Goal: Transaction & Acquisition: Obtain resource

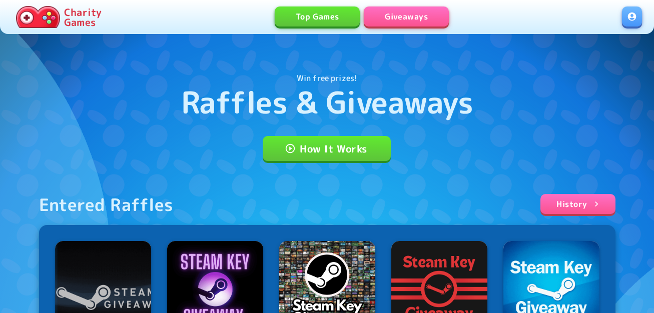
click at [630, 21] on link at bounding box center [632, 17] width 20 height 20
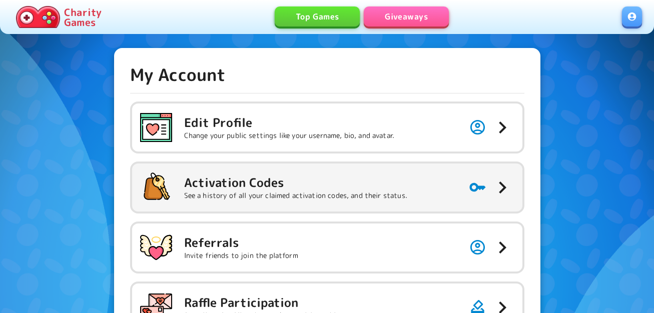
click at [316, 194] on p "See a history of all your claimed activation codes, and their status." at bounding box center [295, 196] width 223 height 10
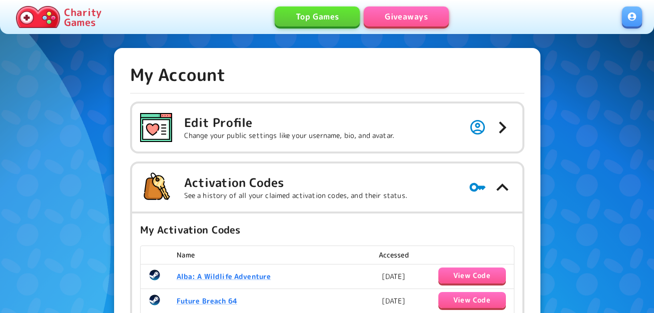
click at [416, 17] on link "Giveaways" at bounding box center [406, 17] width 85 height 20
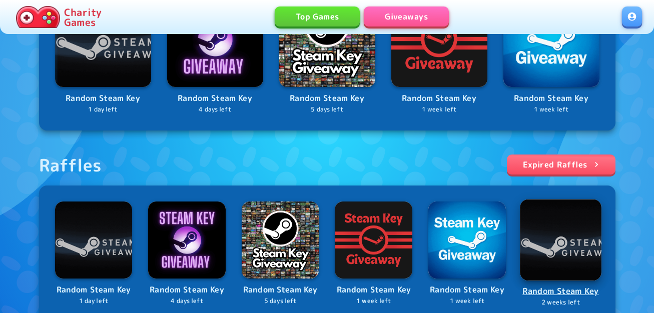
scroll to position [430, 0]
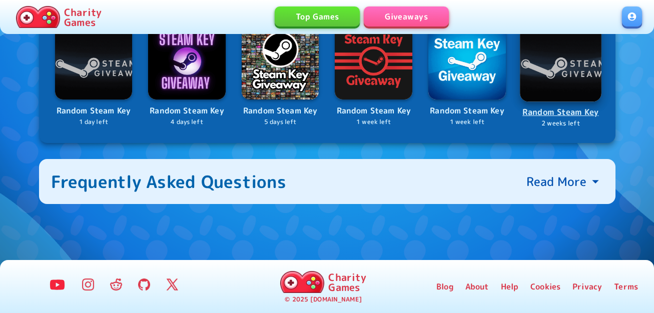
click at [562, 82] on img at bounding box center [561, 61] width 82 height 82
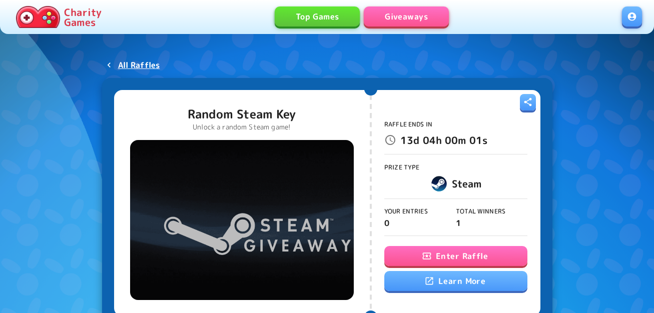
click at [473, 253] on button "Enter Raffle" at bounding box center [455, 256] width 143 height 20
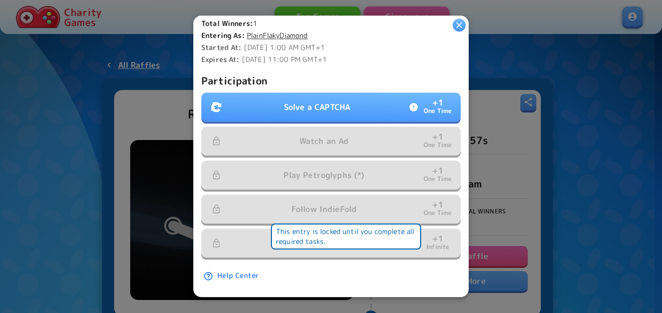
scroll to position [287, 0]
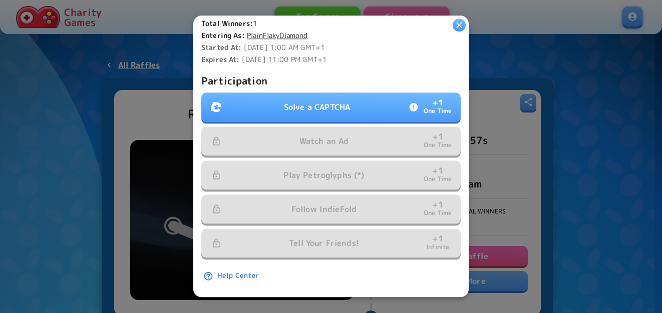
click at [356, 93] on button "Solve a CAPTCHA + 1 One Time" at bounding box center [330, 107] width 259 height 29
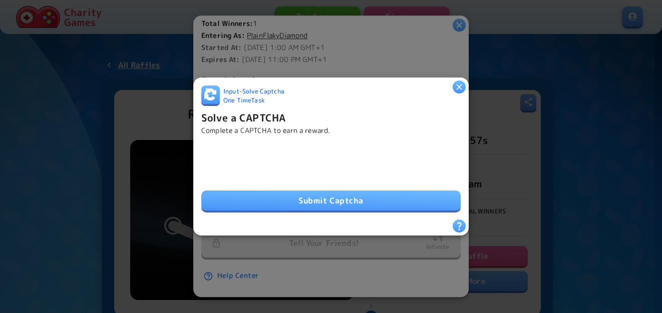
click at [397, 192] on button "Submit Captcha" at bounding box center [330, 201] width 259 height 20
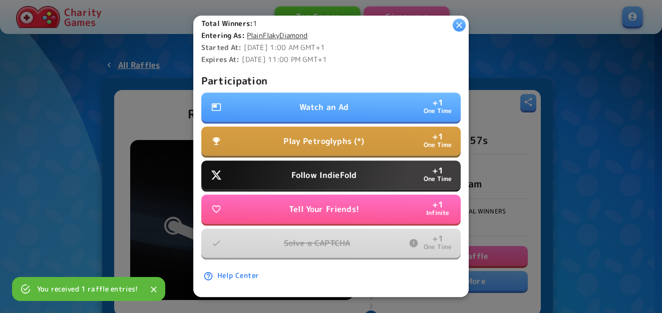
click at [316, 102] on p "Watch an Ad" at bounding box center [324, 108] width 50 height 12
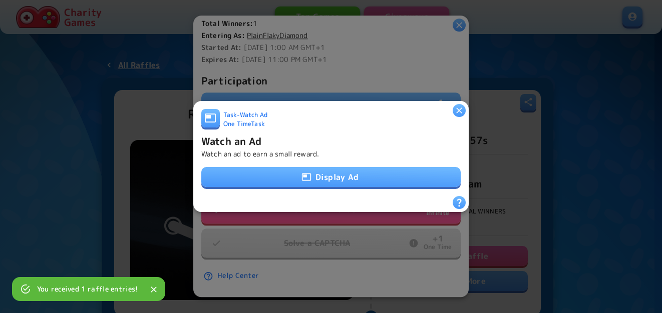
click at [335, 183] on button "Display Ad" at bounding box center [330, 177] width 259 height 20
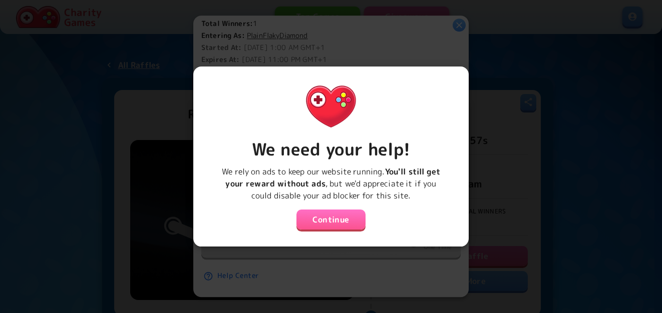
click at [319, 210] on button "Continue" at bounding box center [330, 220] width 69 height 20
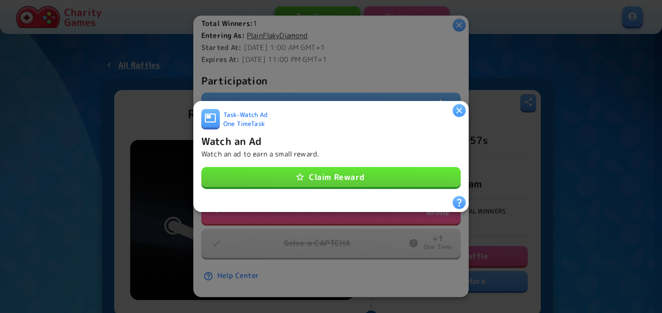
click at [328, 170] on button "Claim Reward" at bounding box center [330, 177] width 259 height 20
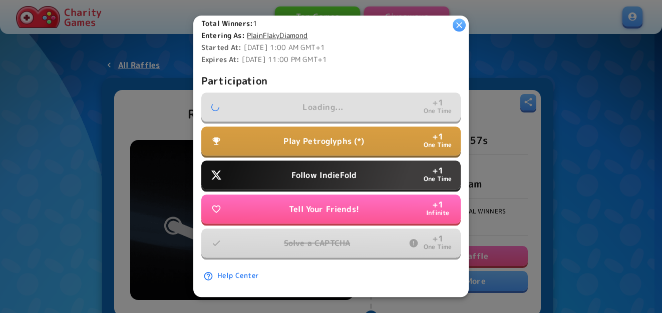
click at [335, 139] on button "Play Petroglyphs (*) + 1 One Time" at bounding box center [330, 141] width 259 height 29
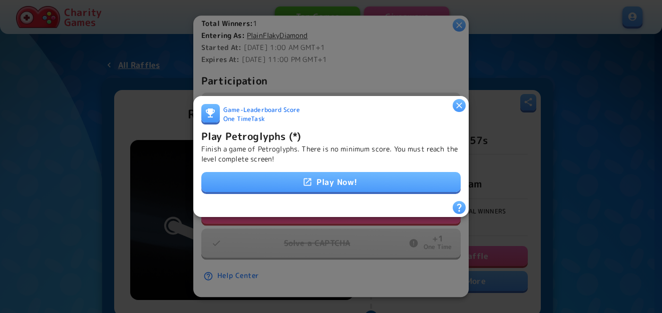
click at [457, 99] on button "button" at bounding box center [459, 105] width 13 height 13
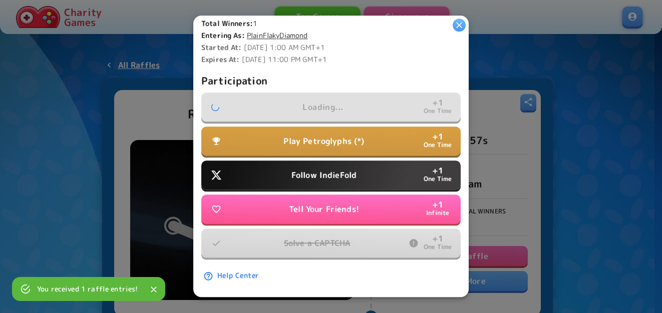
click at [374, 164] on button "Follow IndieFold + 1 One Time" at bounding box center [330, 175] width 259 height 29
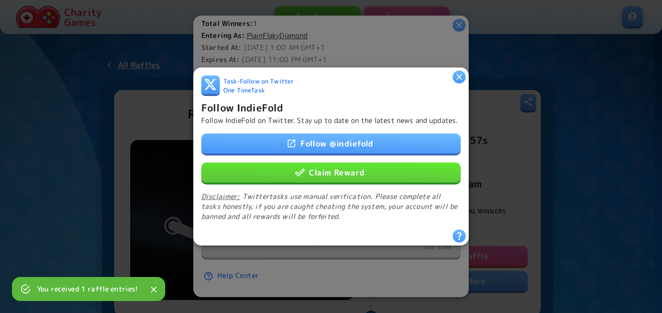
click at [370, 172] on button "Claim Reward" at bounding box center [330, 173] width 259 height 20
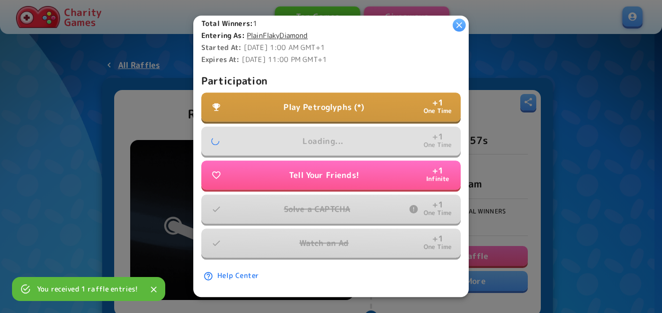
click at [365, 100] on button "Play Petroglyphs (*) + 1 One Time" at bounding box center [330, 107] width 259 height 29
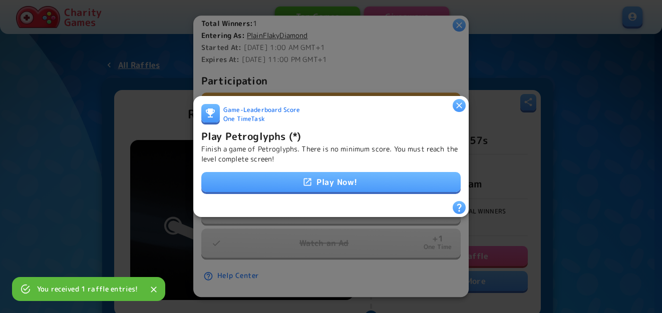
click at [365, 184] on link "Play Now!" at bounding box center [330, 182] width 259 height 20
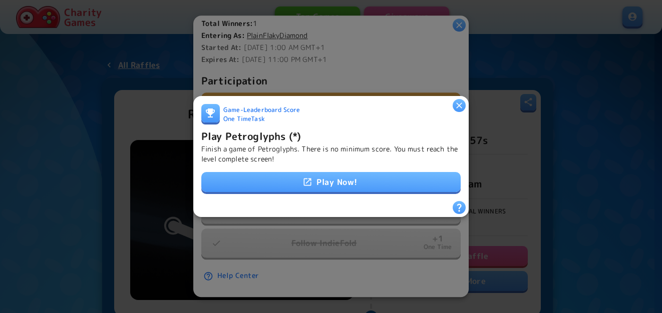
click at [274, 135] on h6 "Play Petroglyphs (*)" at bounding box center [251, 136] width 100 height 16
click at [460, 101] on icon "button" at bounding box center [459, 106] width 10 height 10
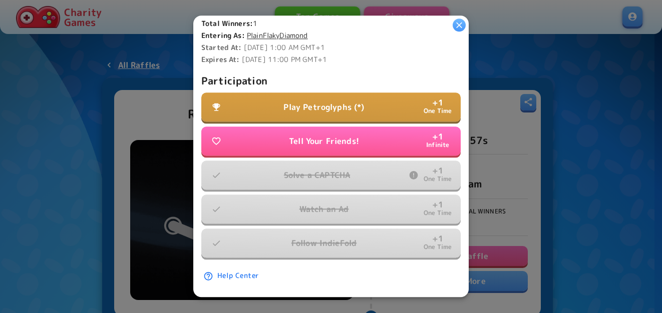
click at [359, 93] on button "Play Petroglyphs (*) + 1 One Time" at bounding box center [330, 107] width 259 height 29
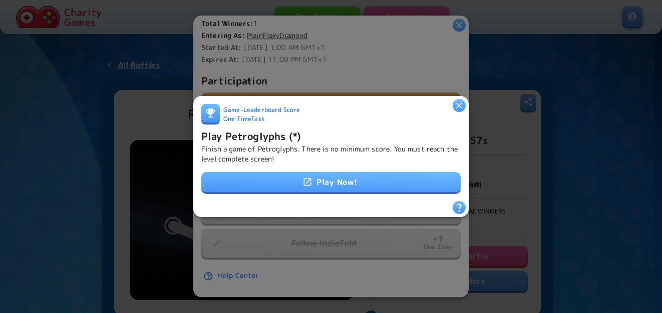
click at [347, 183] on link "Play Now!" at bounding box center [330, 182] width 259 height 20
click at [278, 133] on h6 "Play Petroglyphs (*)" at bounding box center [251, 136] width 100 height 16
click at [290, 135] on h6 "Play Petroglyphs (*)" at bounding box center [251, 136] width 100 height 16
click at [280, 138] on h6 "Play Petroglyphs (*)" at bounding box center [251, 136] width 100 height 16
click at [461, 105] on icon "button" at bounding box center [459, 106] width 10 height 10
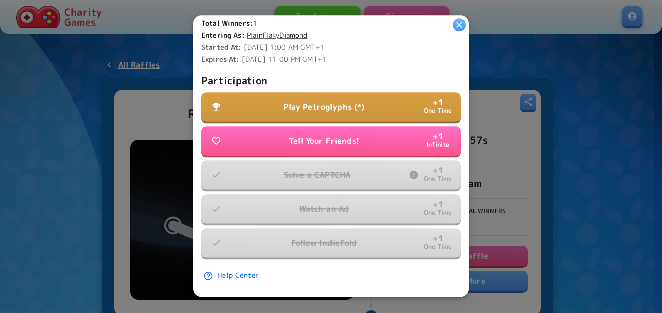
click at [393, 100] on button "Play Petroglyphs (*) + 1 One Time" at bounding box center [330, 107] width 259 height 29
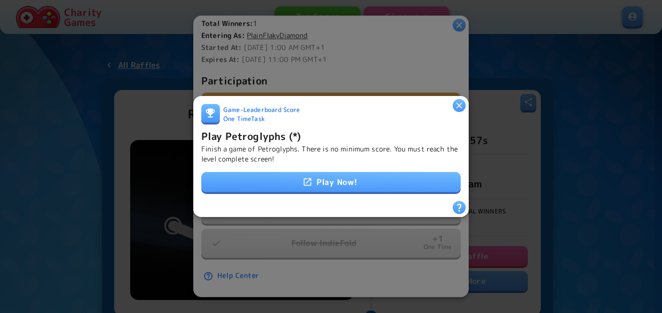
click at [347, 181] on link "Play Now!" at bounding box center [330, 182] width 259 height 20
click at [274, 144] on p "Finish a game of Petroglyphs. There is no minimum score. You must reach the lev…" at bounding box center [330, 154] width 259 height 20
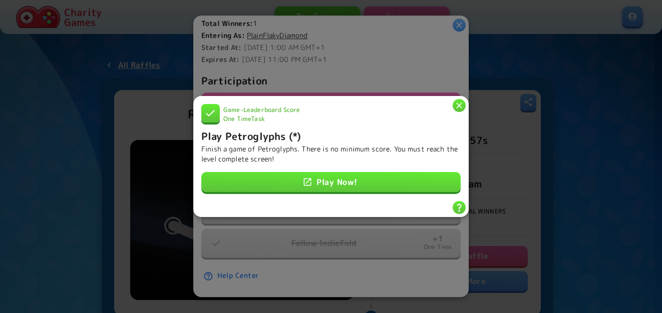
click at [463, 104] on icon "button" at bounding box center [459, 106] width 10 height 10
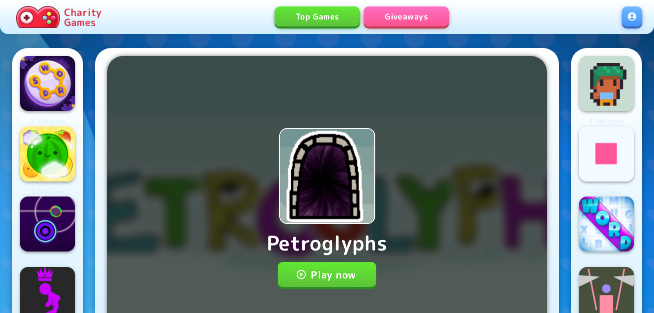
click at [333, 265] on button "Play now" at bounding box center [327, 274] width 99 height 25
click at [328, 274] on button "Play now" at bounding box center [327, 274] width 99 height 25
